Goal: Check status: Check status

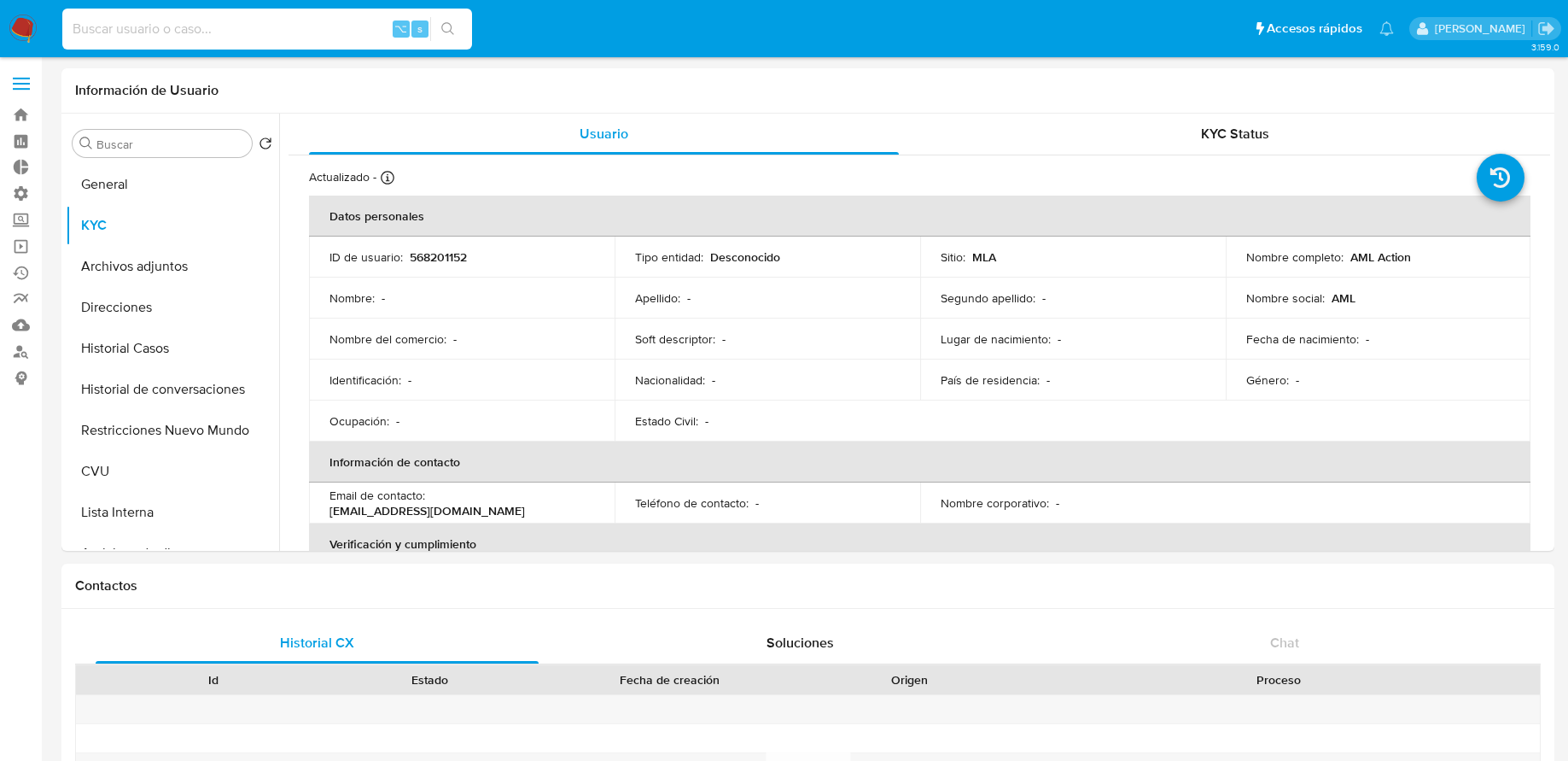
select select "10"
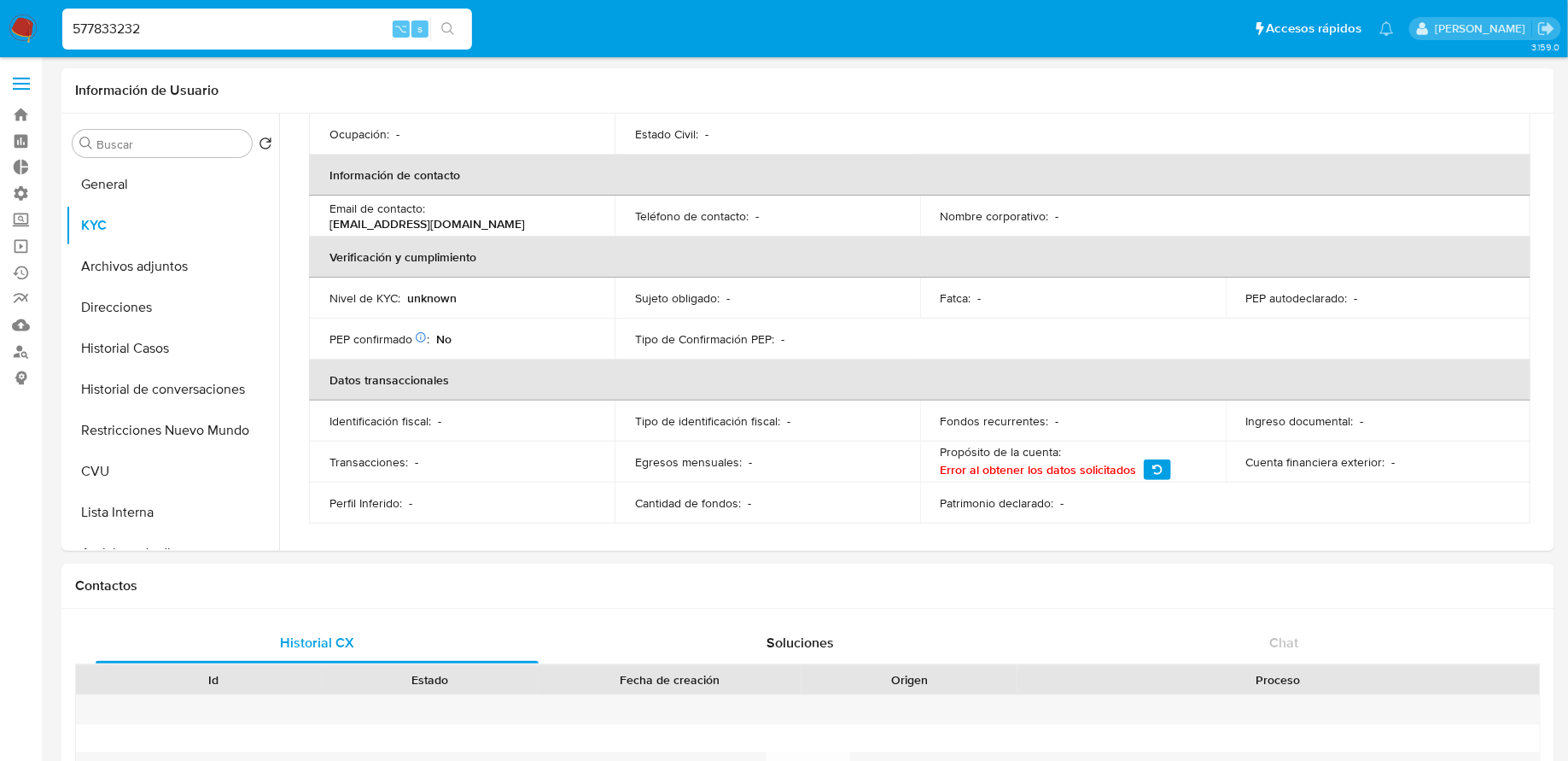
click at [251, 24] on input "577833232" at bounding box center [267, 29] width 409 height 22
paste input "471195198"
type input "471195198"
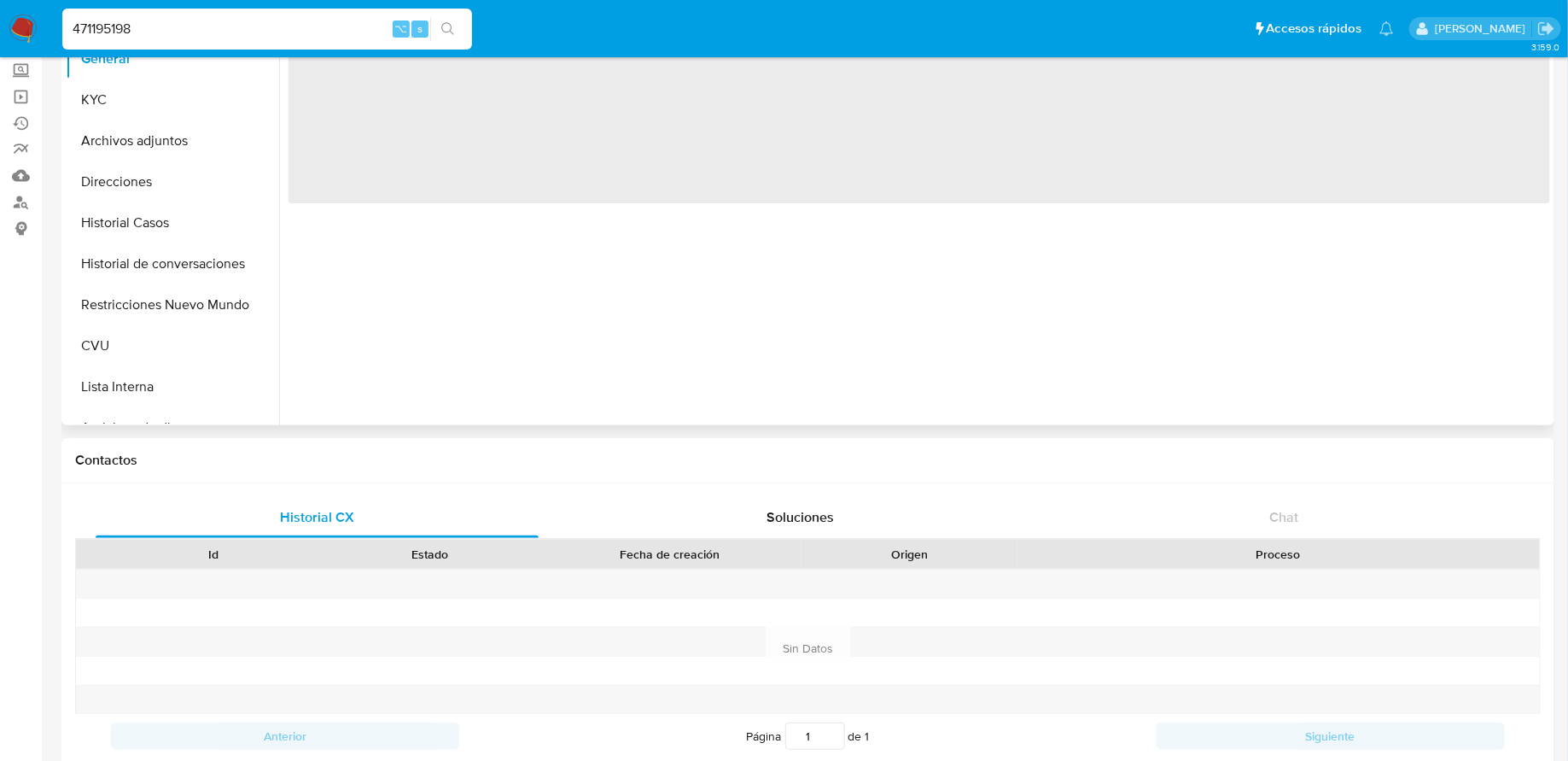
scroll to position [540, 0]
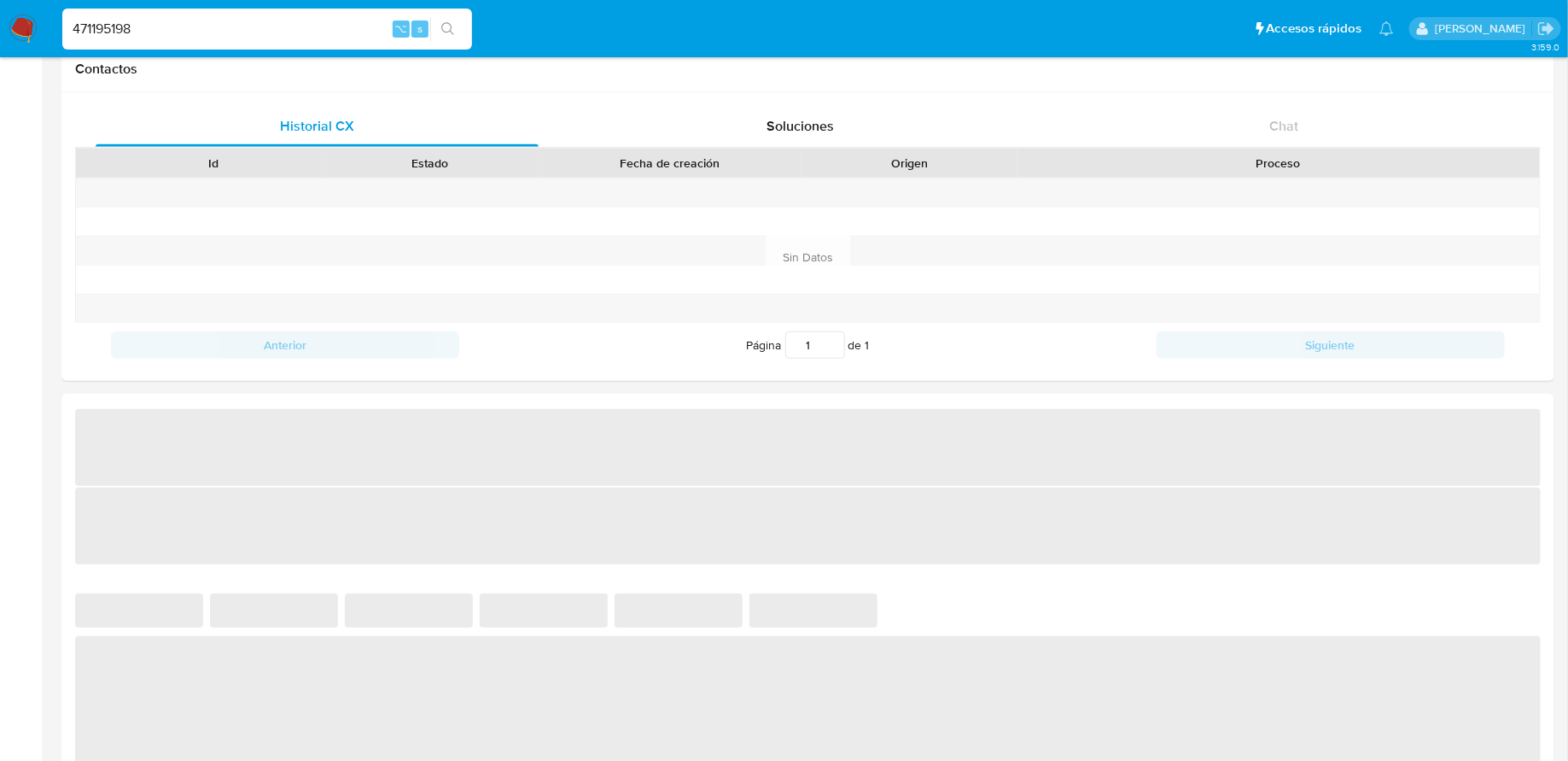
select select "10"
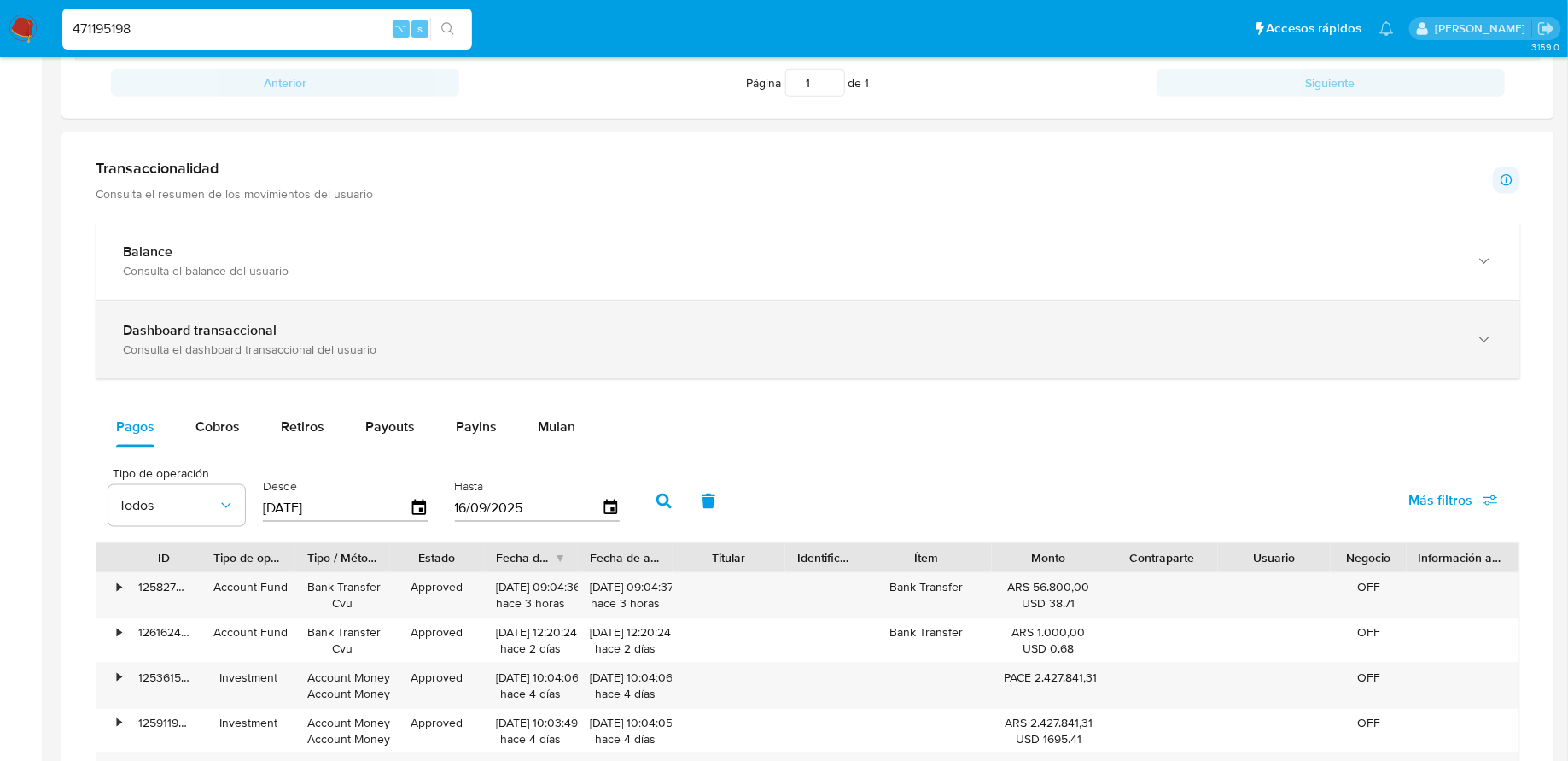
scroll to position [903, 0]
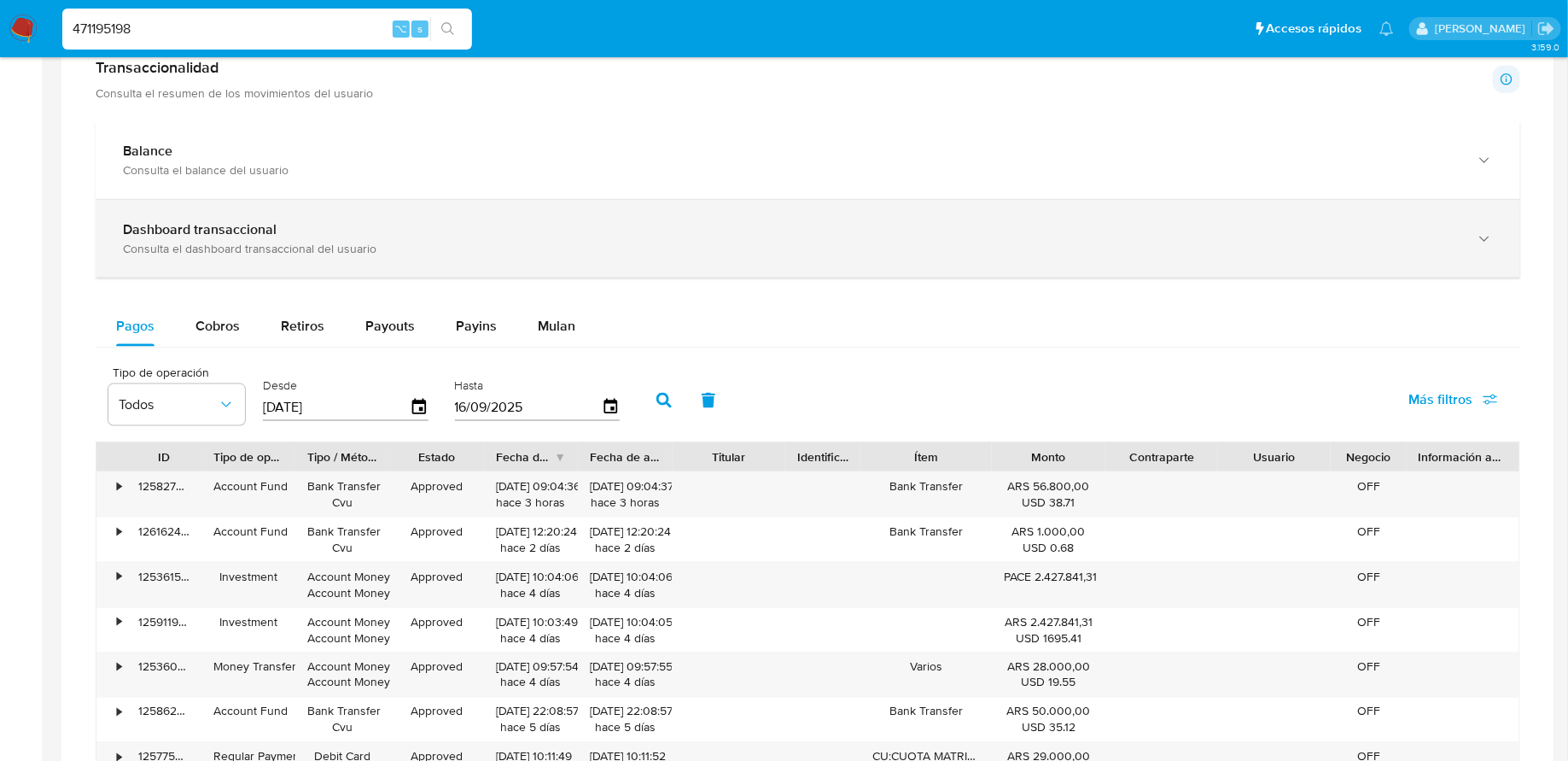
click at [304, 255] on div "Dashboard transaccional Consulta el dashboard transaccional del usuario" at bounding box center [807, 239] width 1424 height 78
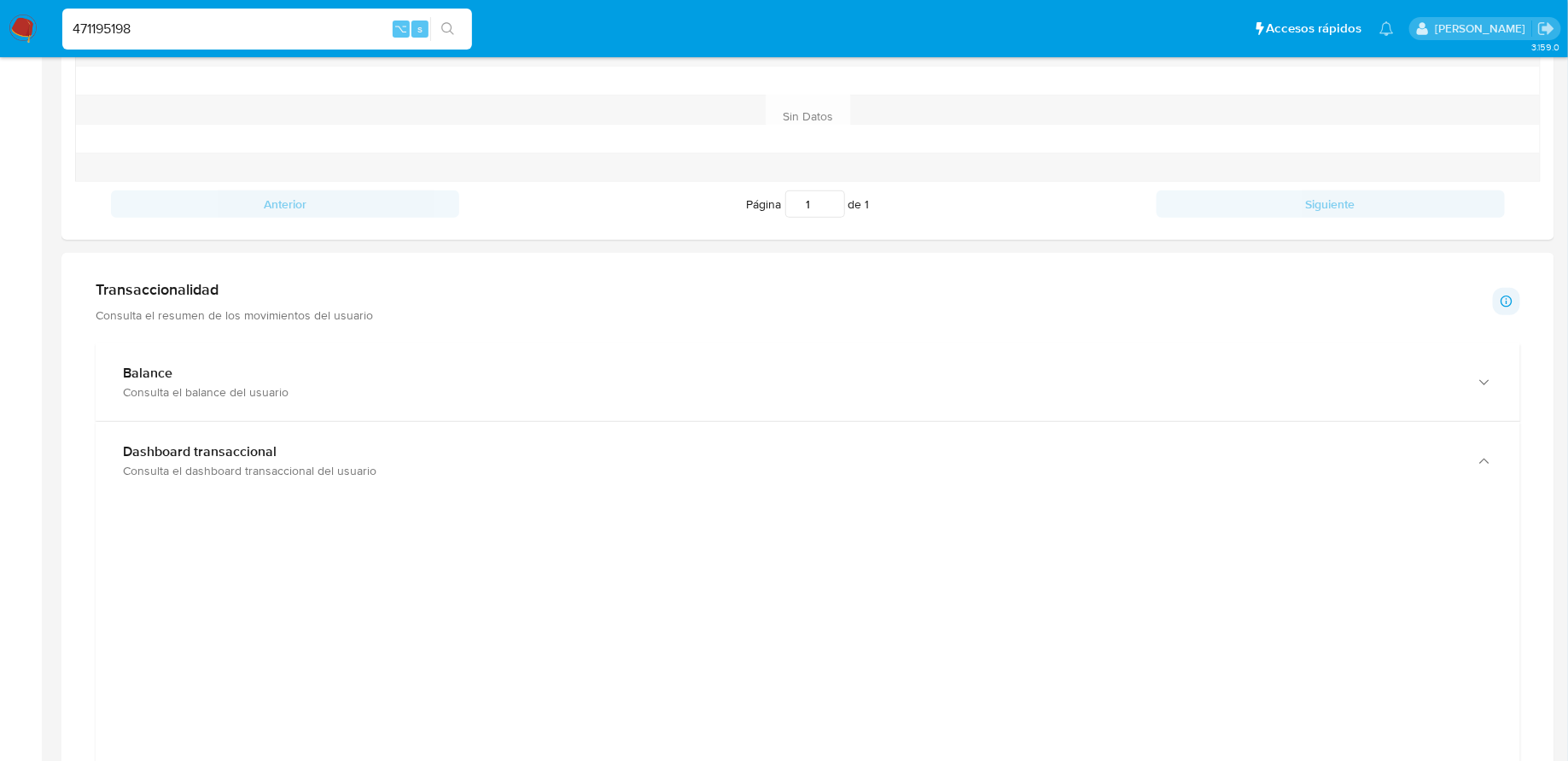
scroll to position [671, 0]
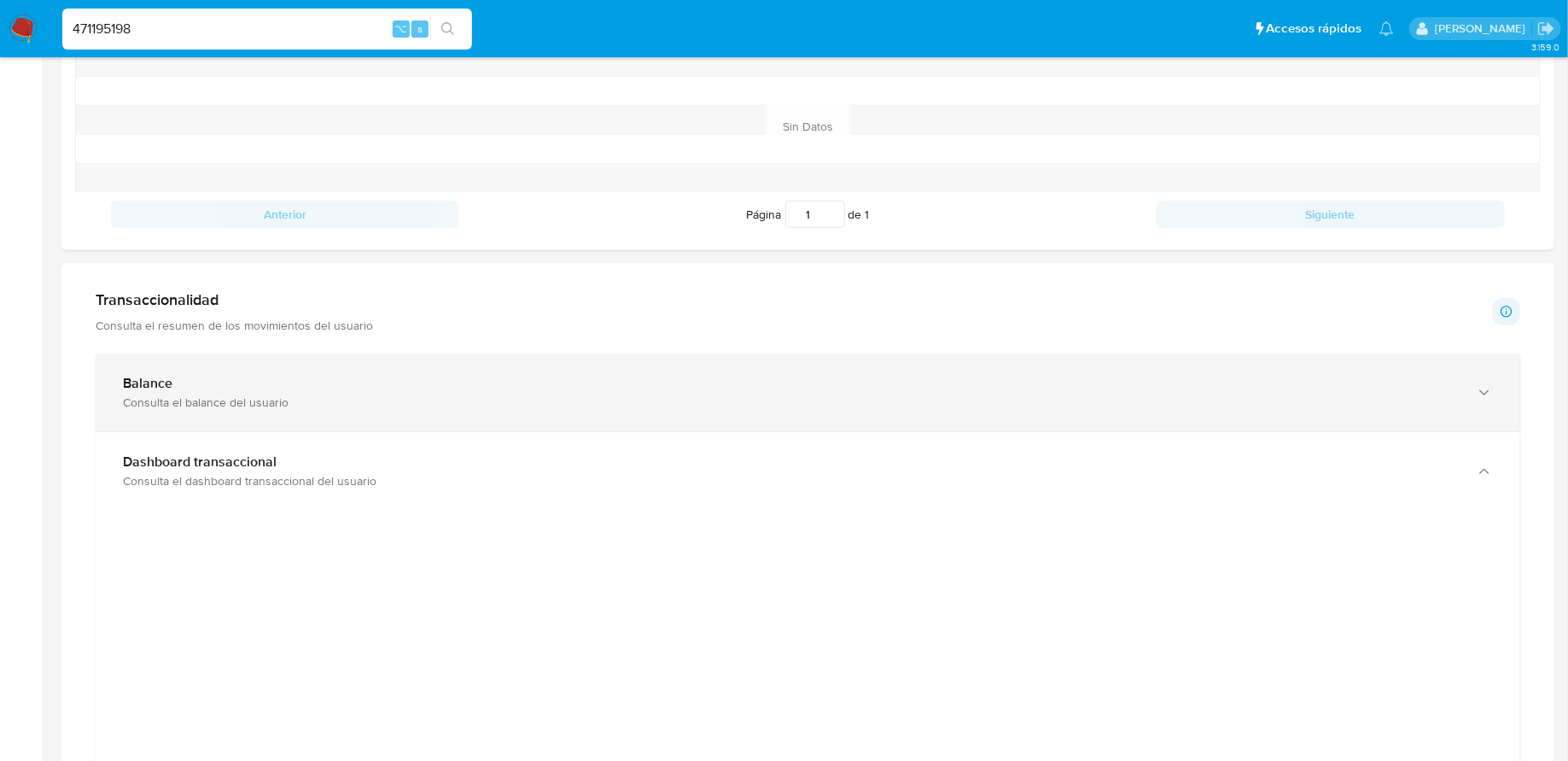
click at [443, 410] on div "Balance Consulta el balance del usuario" at bounding box center [807, 392] width 1424 height 78
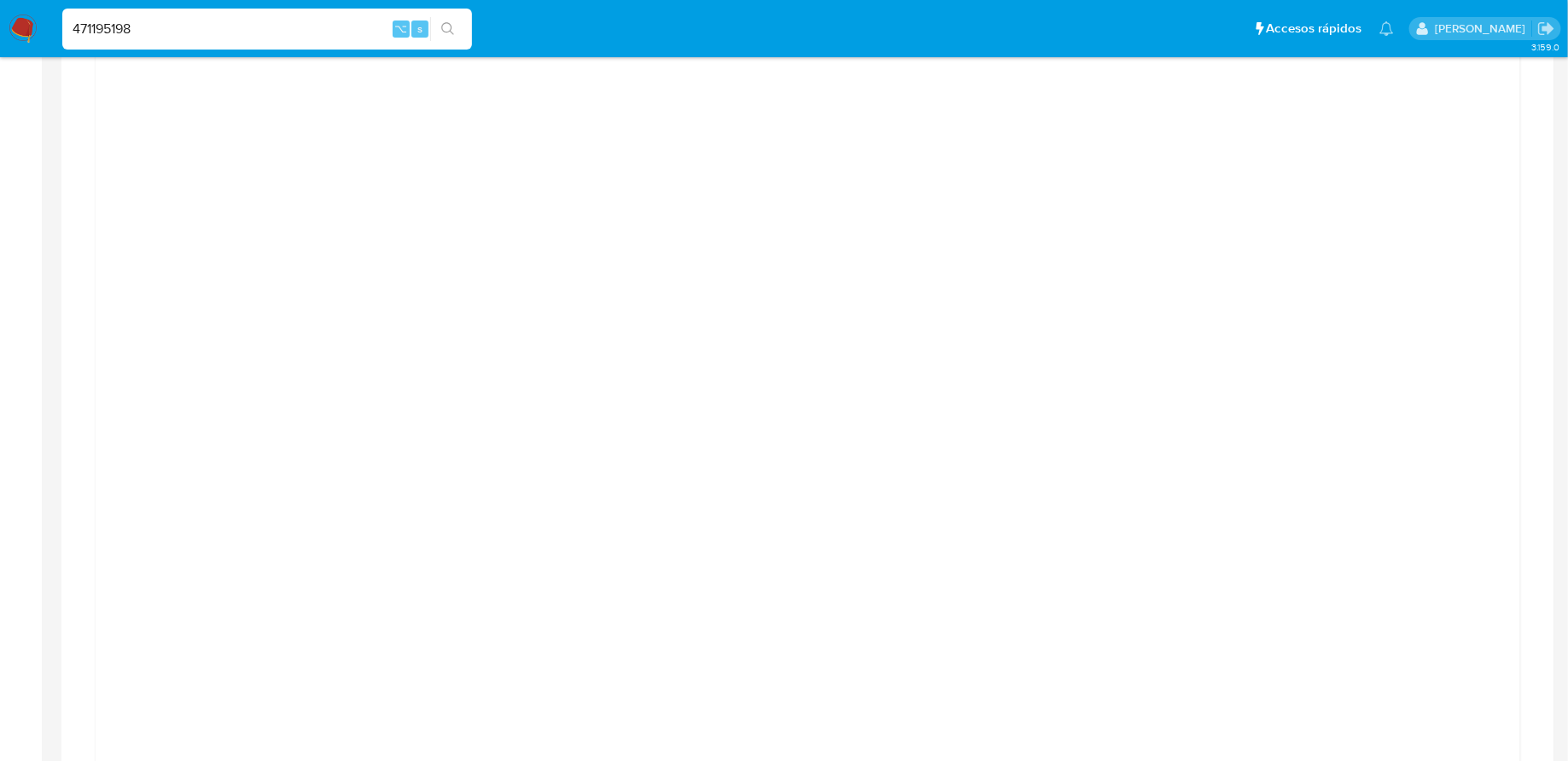
scroll to position [1728, 0]
click at [263, 223] on div at bounding box center [808, 471] width 1398 height 769
click at [251, 161] on div at bounding box center [808, 471] width 1398 height 769
click at [1373, 150] on div at bounding box center [808, 471] width 1398 height 769
click at [1377, 148] on div at bounding box center [808, 471] width 1398 height 769
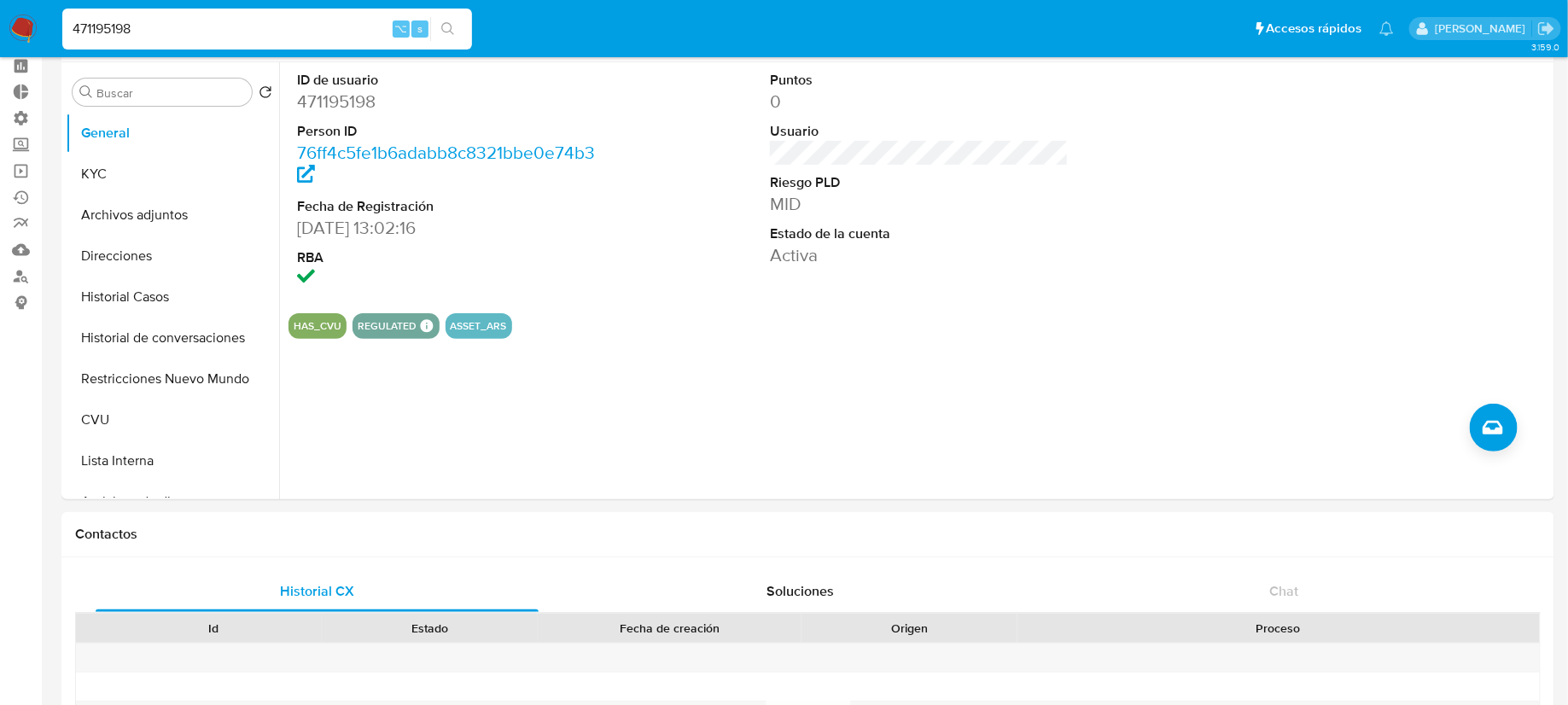
scroll to position [19, 0]
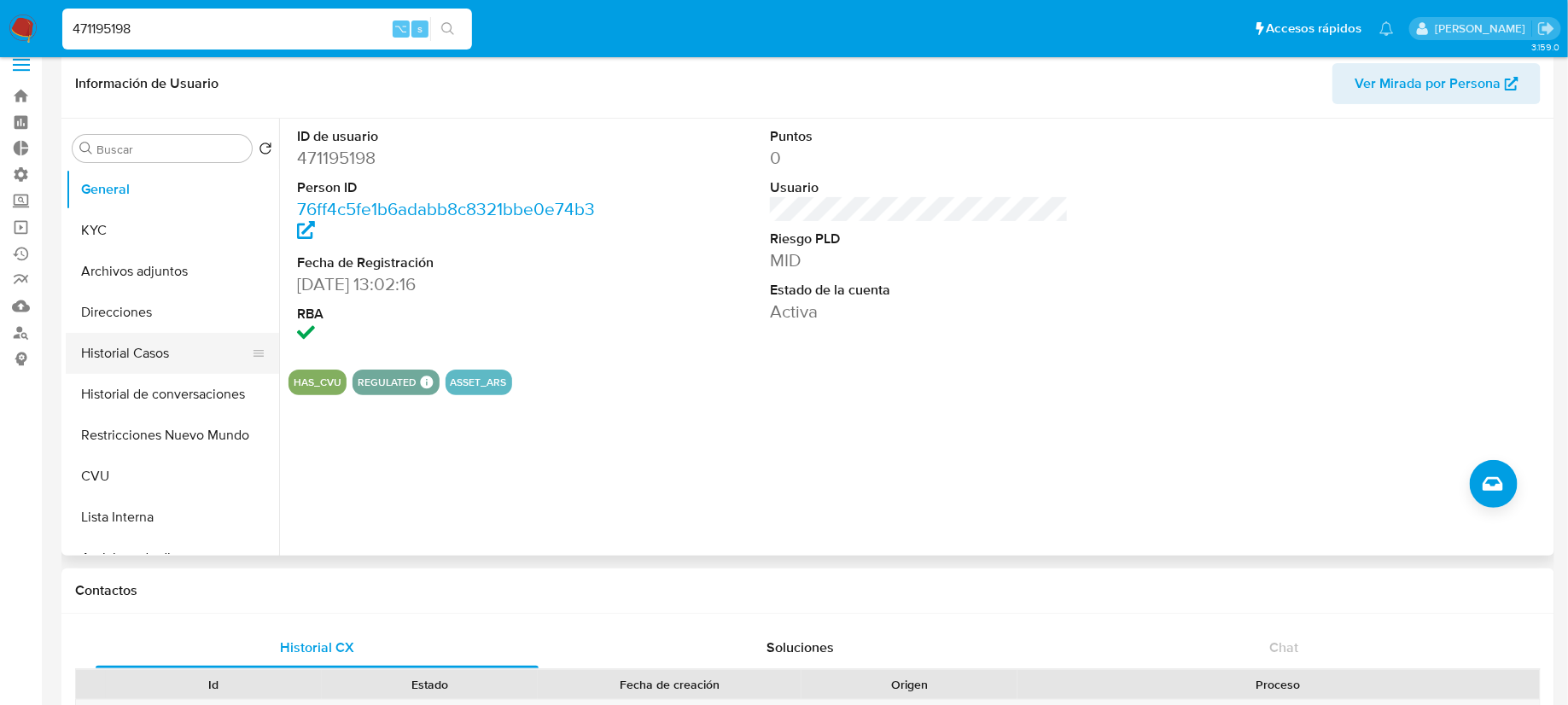
click at [146, 370] on button "Historial Casos" at bounding box center [166, 353] width 200 height 41
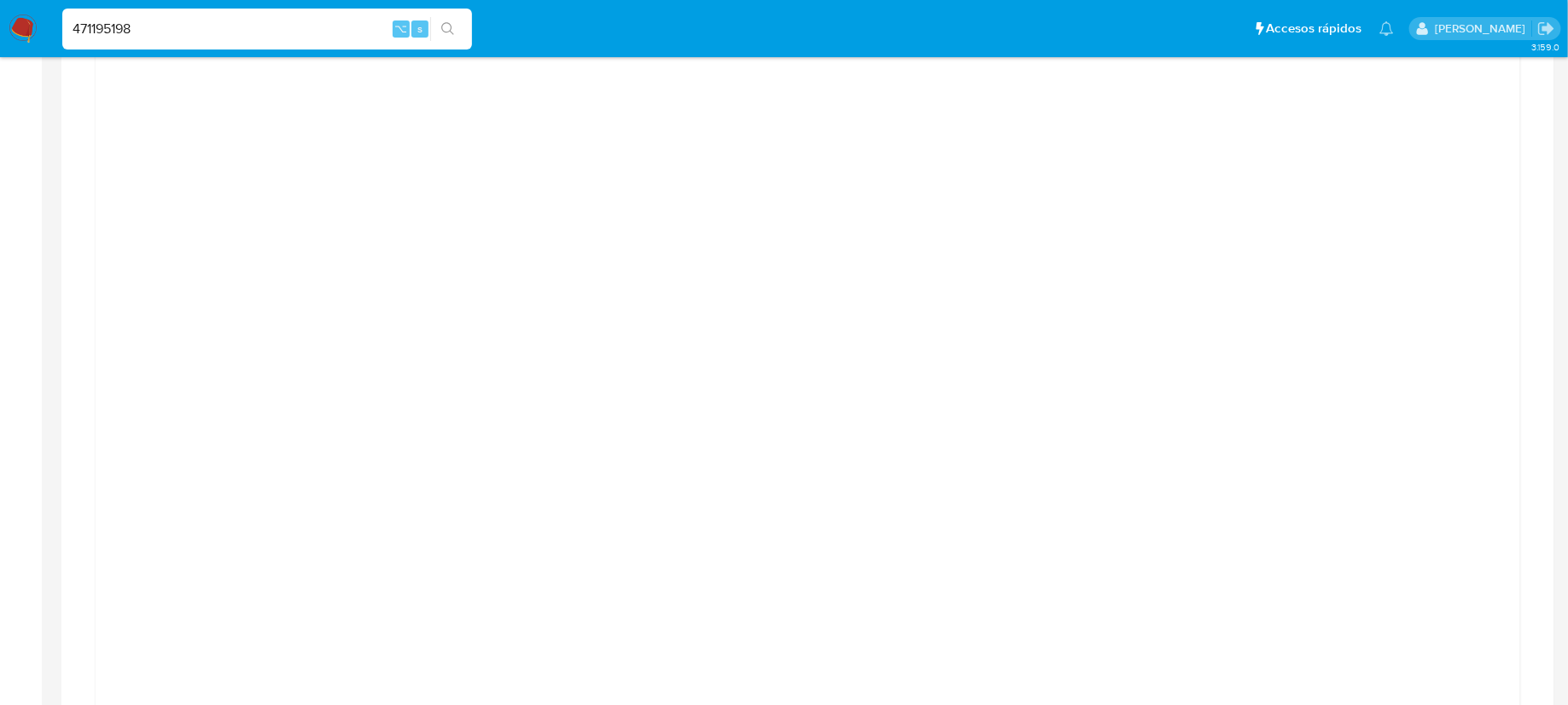
scroll to position [1796, 0]
click at [1332, 183] on div at bounding box center [808, 402] width 1398 height 769
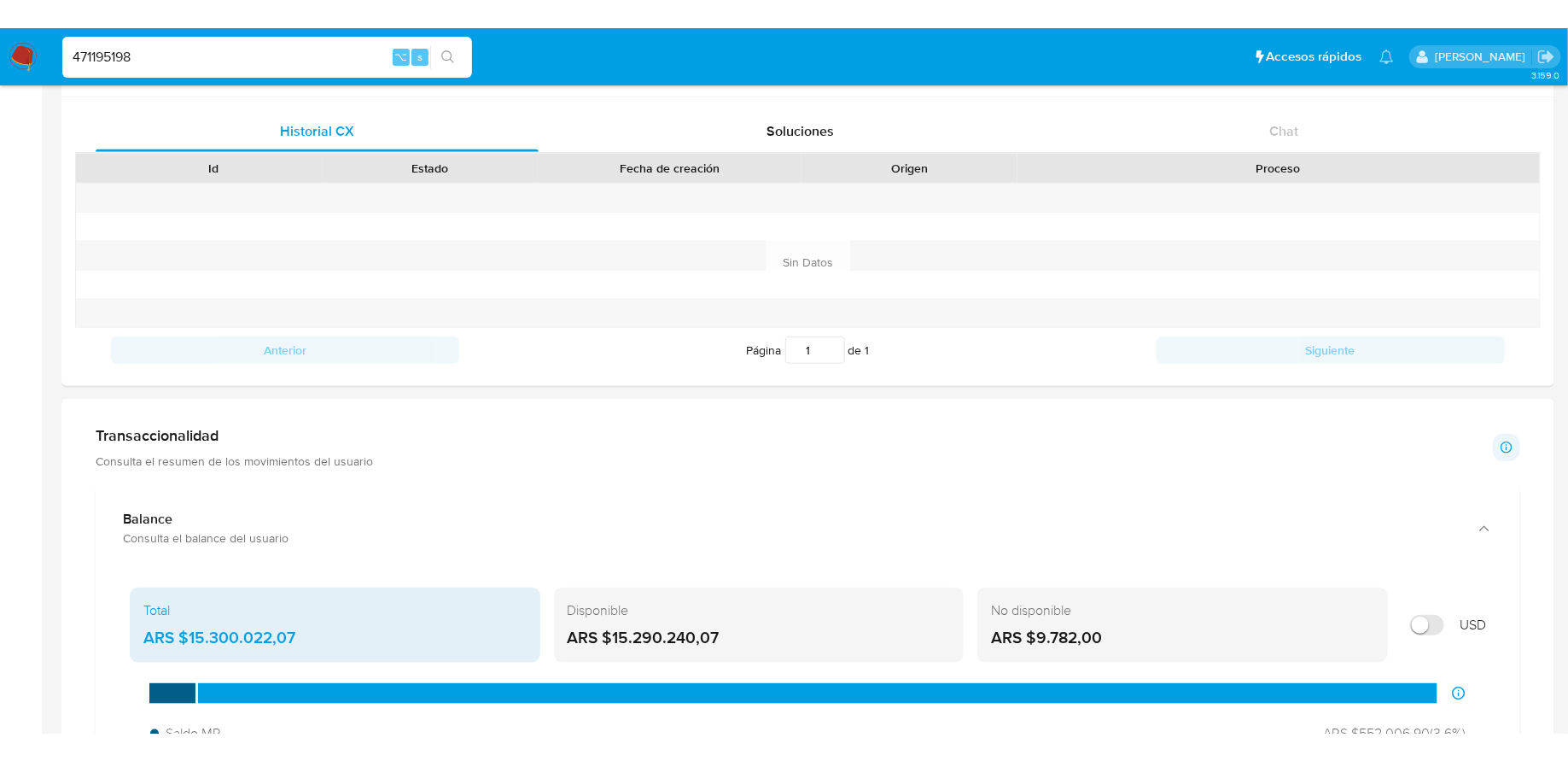
scroll to position [0, 0]
